Goal: Task Accomplishment & Management: Use online tool/utility

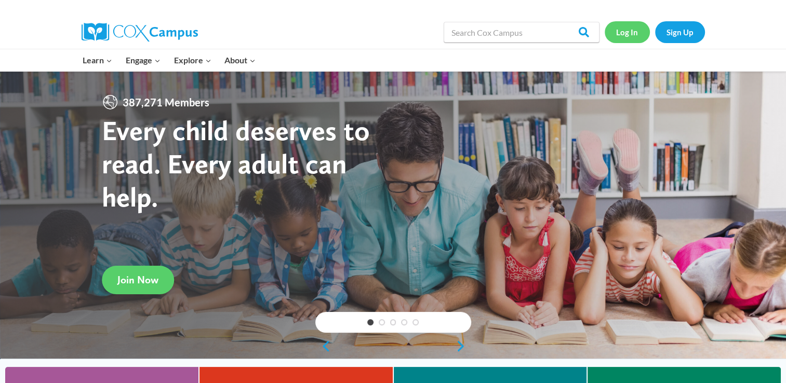
click at [629, 23] on link "Log In" at bounding box center [626, 31] width 45 height 21
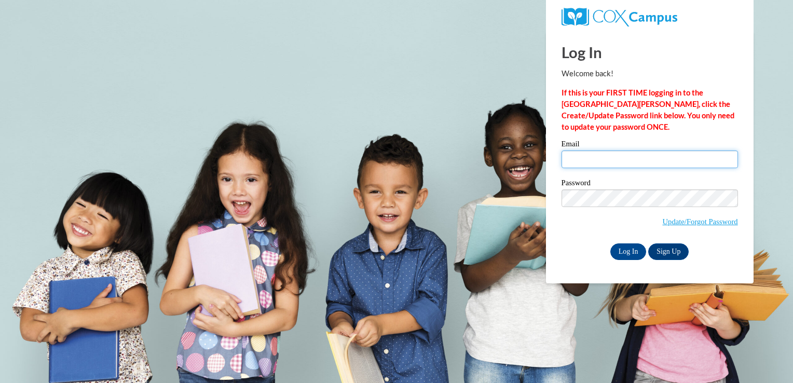
click at [618, 158] on input "Email" at bounding box center [650, 160] width 177 height 18
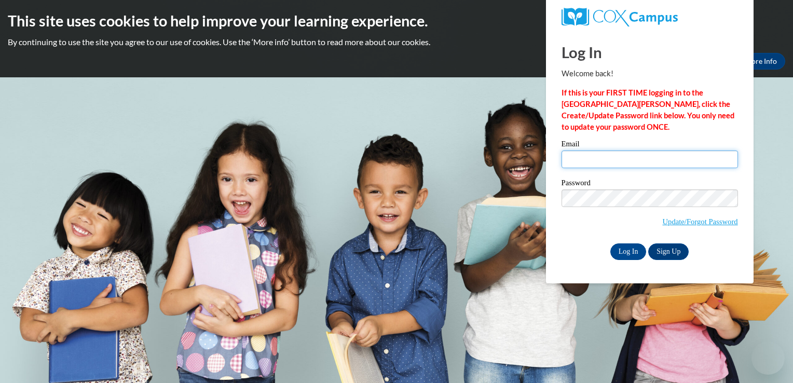
type input "kelseycosgrove@neshobacentral.com"
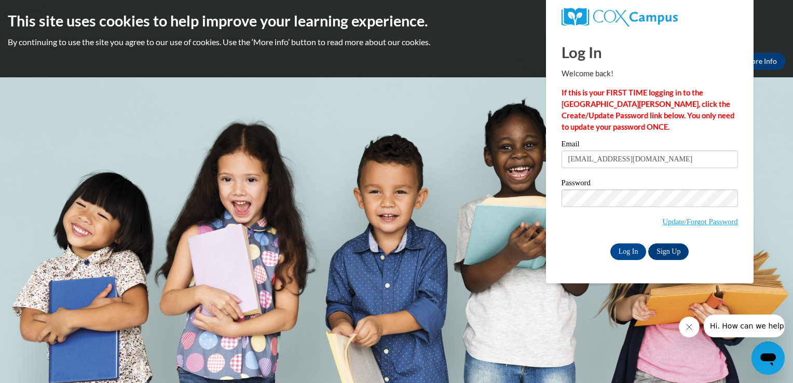
click at [609, 237] on div "Password Update/Forgot Password" at bounding box center [650, 209] width 177 height 61
click at [623, 248] on input "Log In" at bounding box center [629, 252] width 36 height 17
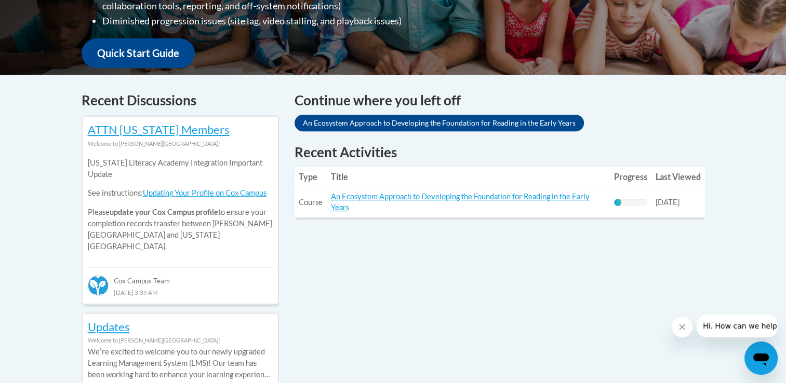
scroll to position [374, 0]
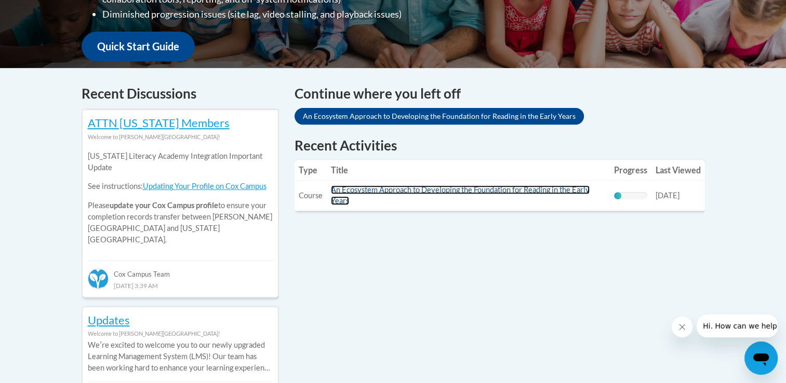
click at [537, 189] on link "An Ecosystem Approach to Developing the Foundation for Reading in the Early Yea…" at bounding box center [460, 195] width 259 height 20
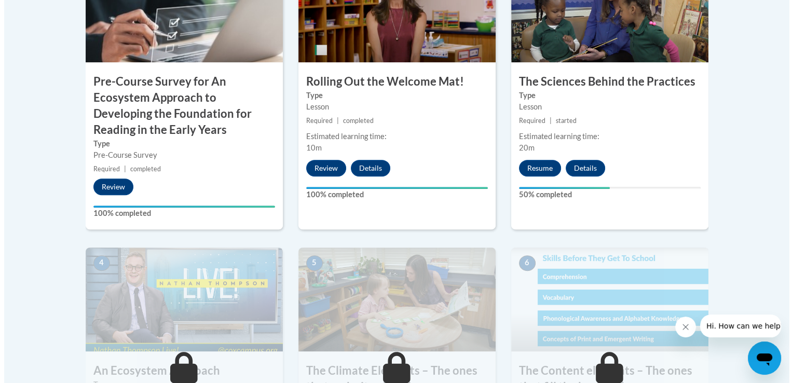
scroll to position [415, 0]
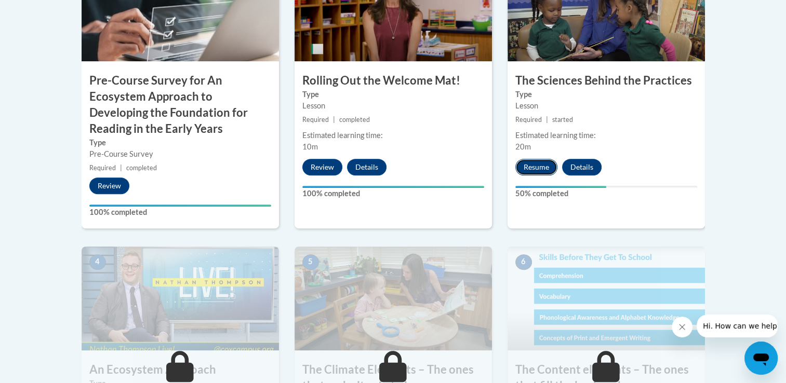
click at [542, 167] on button "Resume" at bounding box center [536, 167] width 42 height 17
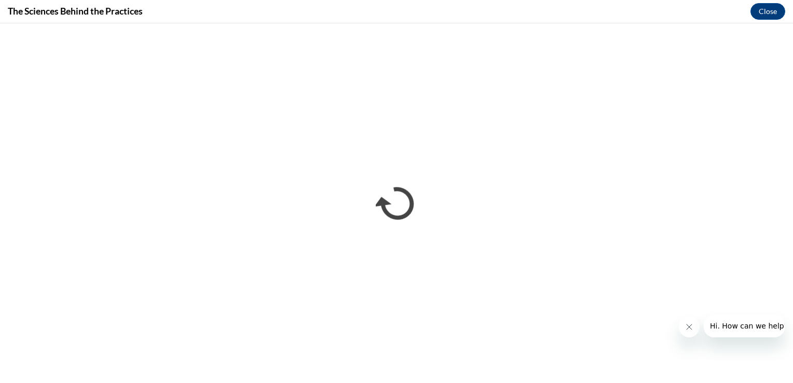
scroll to position [0, 0]
